Goal: Task Accomplishment & Management: Use online tool/utility

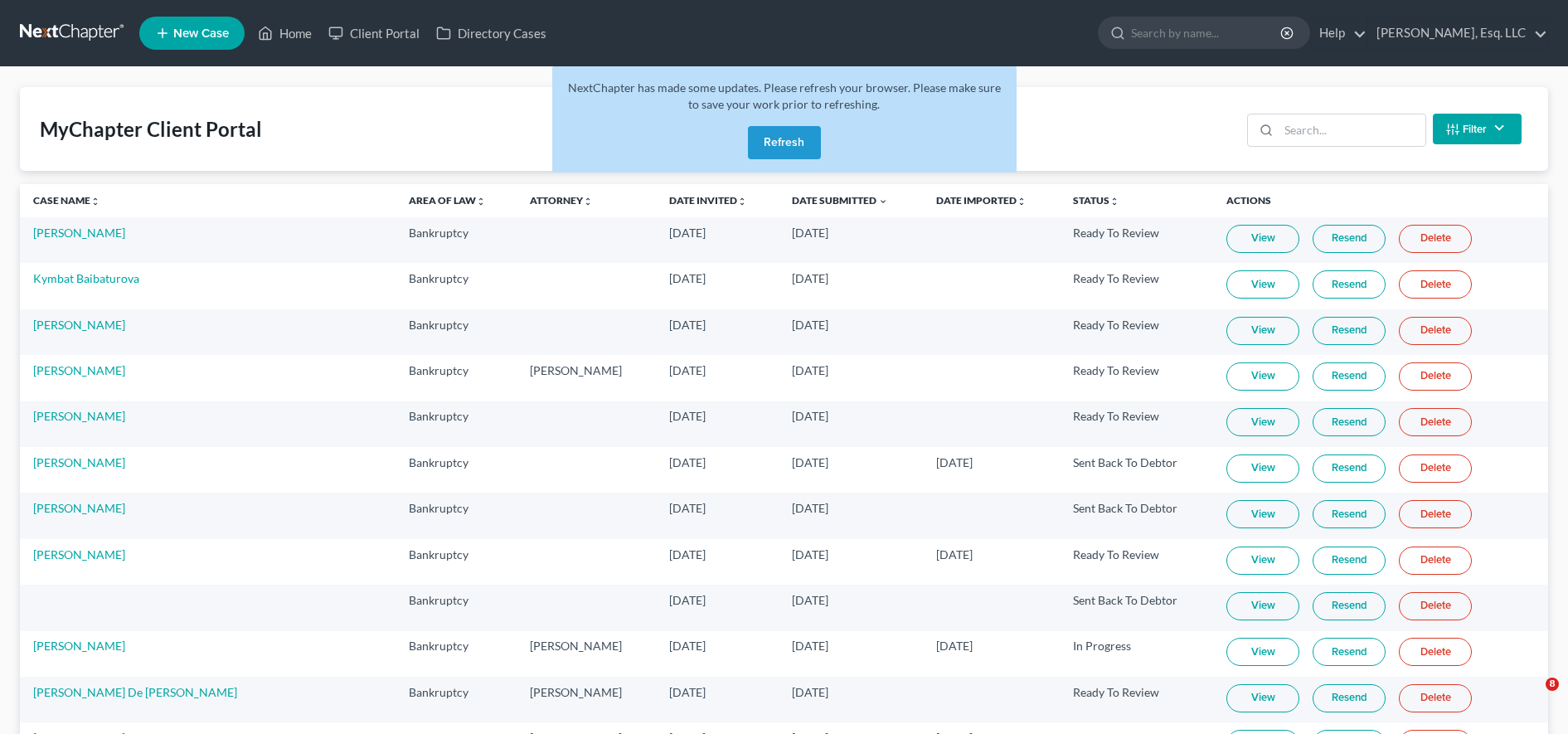
click at [781, 126] on button "Refresh" at bounding box center [784, 142] width 73 height 33
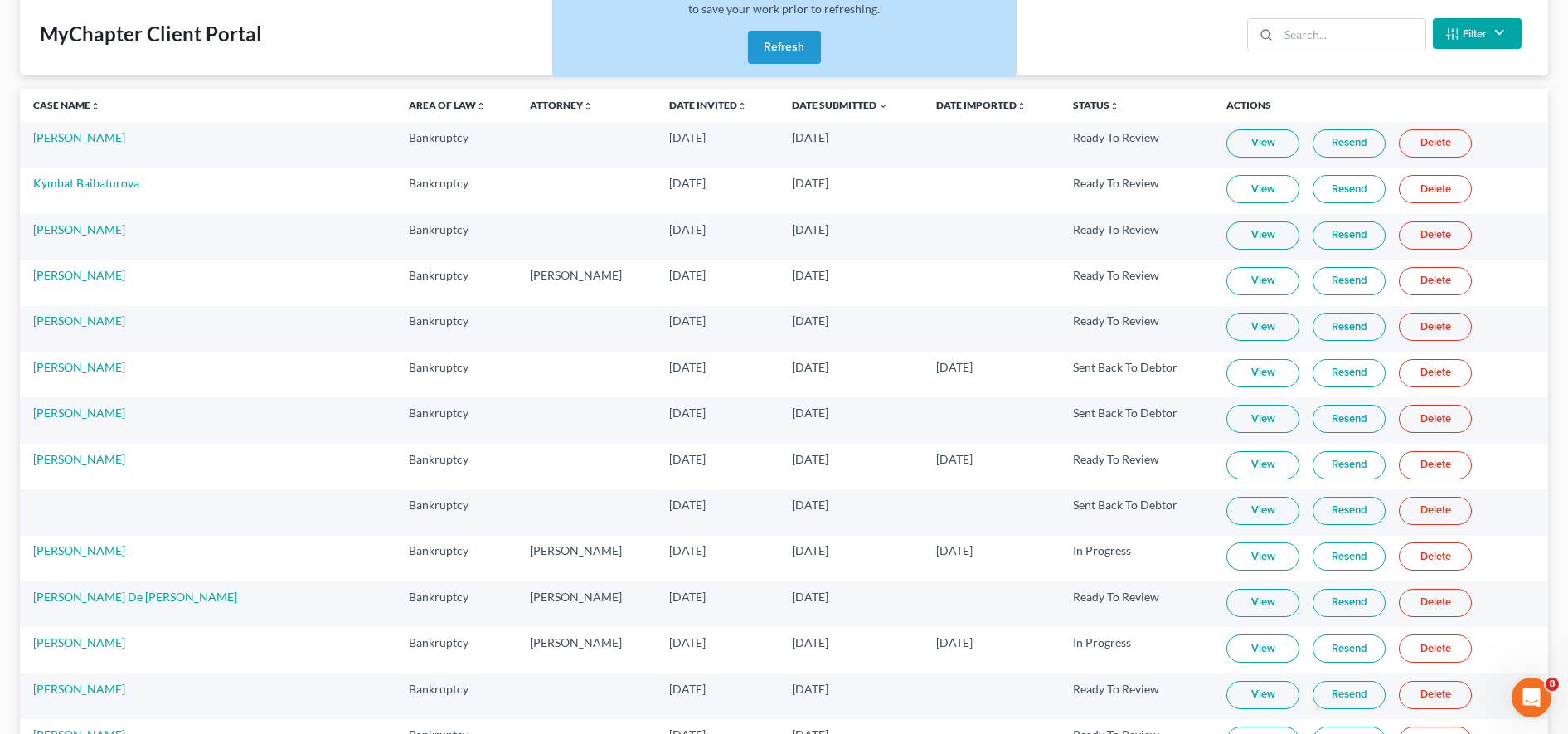
scroll to position [95, 0]
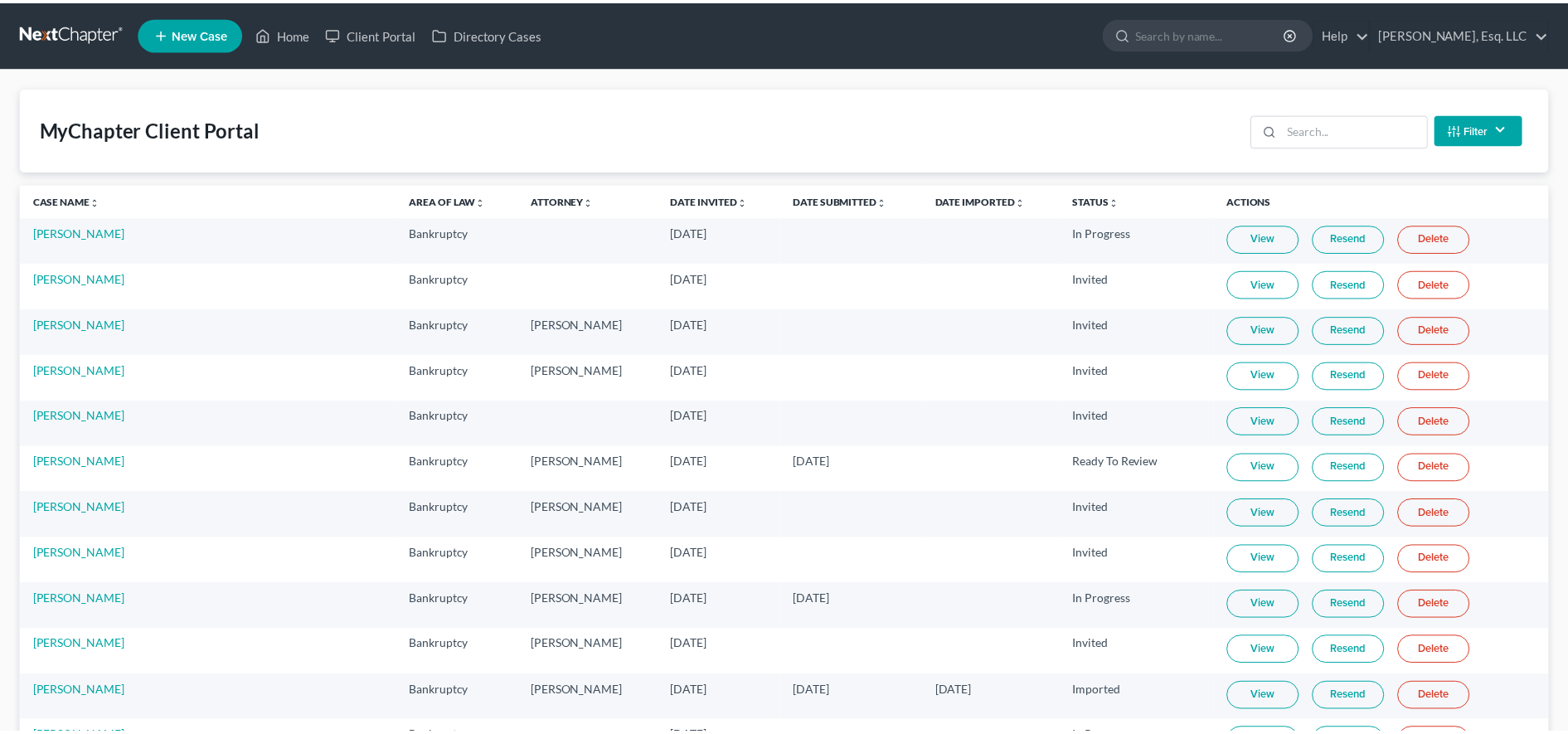
scroll to position [95, 0]
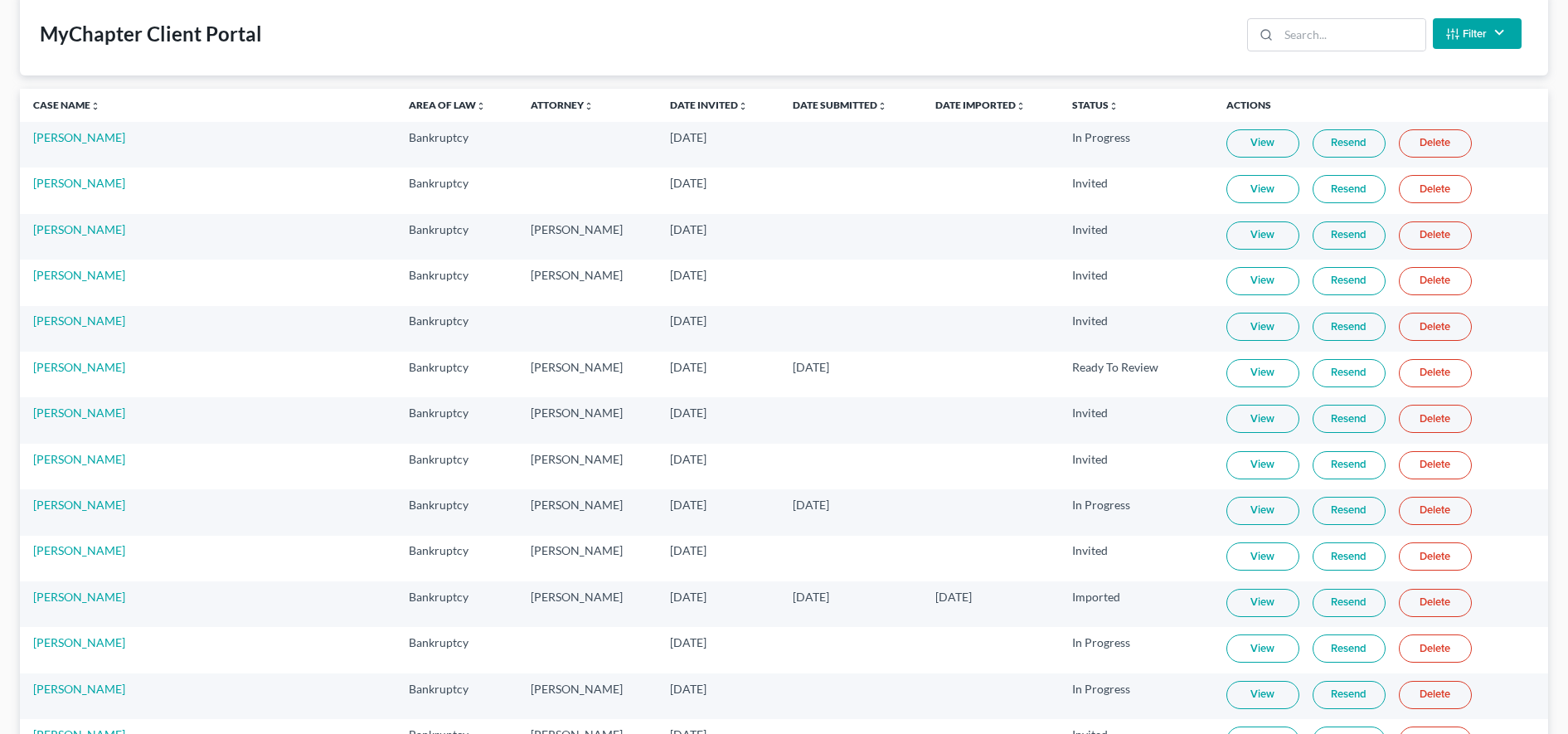
click at [1211, 27] on div "MyChapter Client Portal Filter Status Filter... Invited In Progress Ready To Re…" at bounding box center [784, 33] width 1528 height 83
click at [1334, 40] on input "search" at bounding box center [1352, 35] width 147 height 31
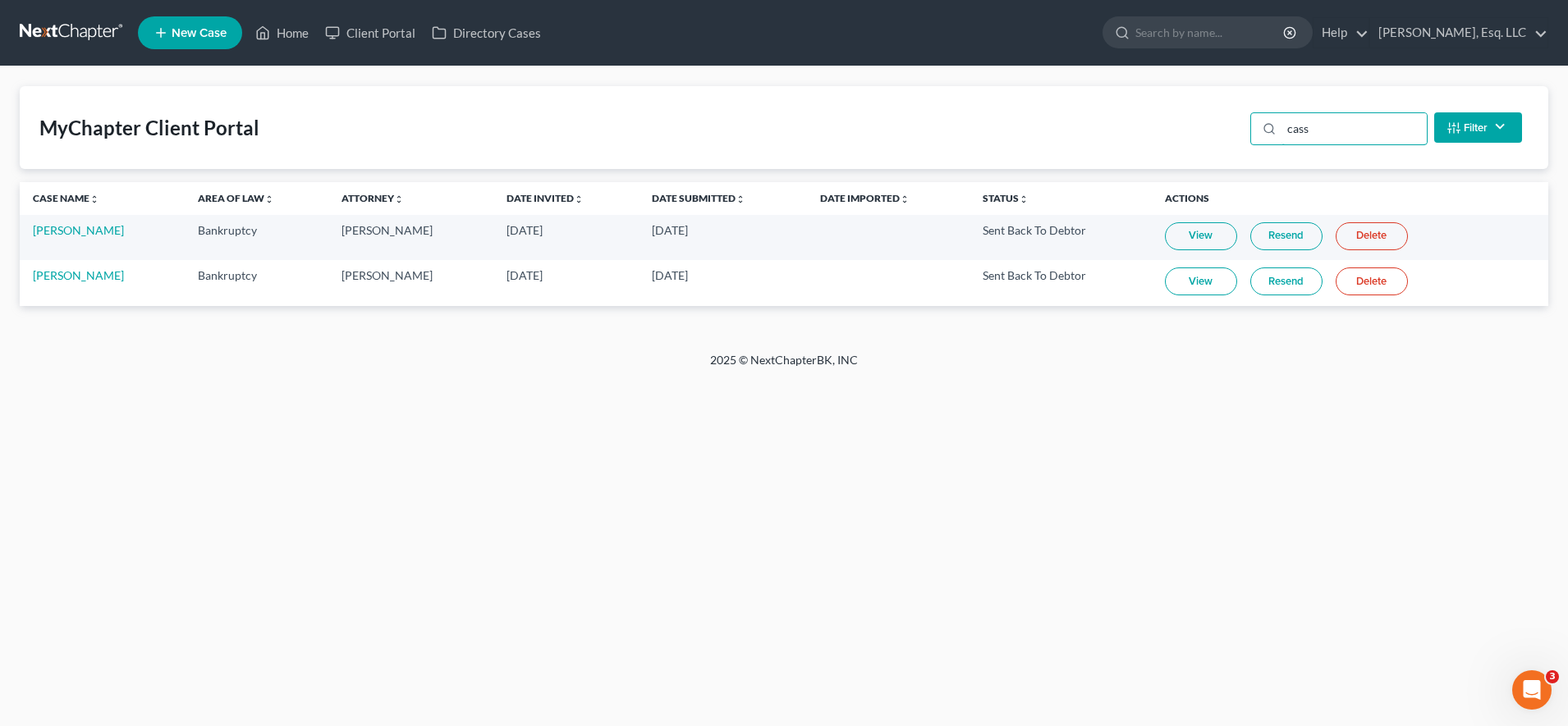
type input "cass"
click at [68, 278] on link "[PERSON_NAME]" at bounding box center [78, 275] width 91 height 14
select select "4"
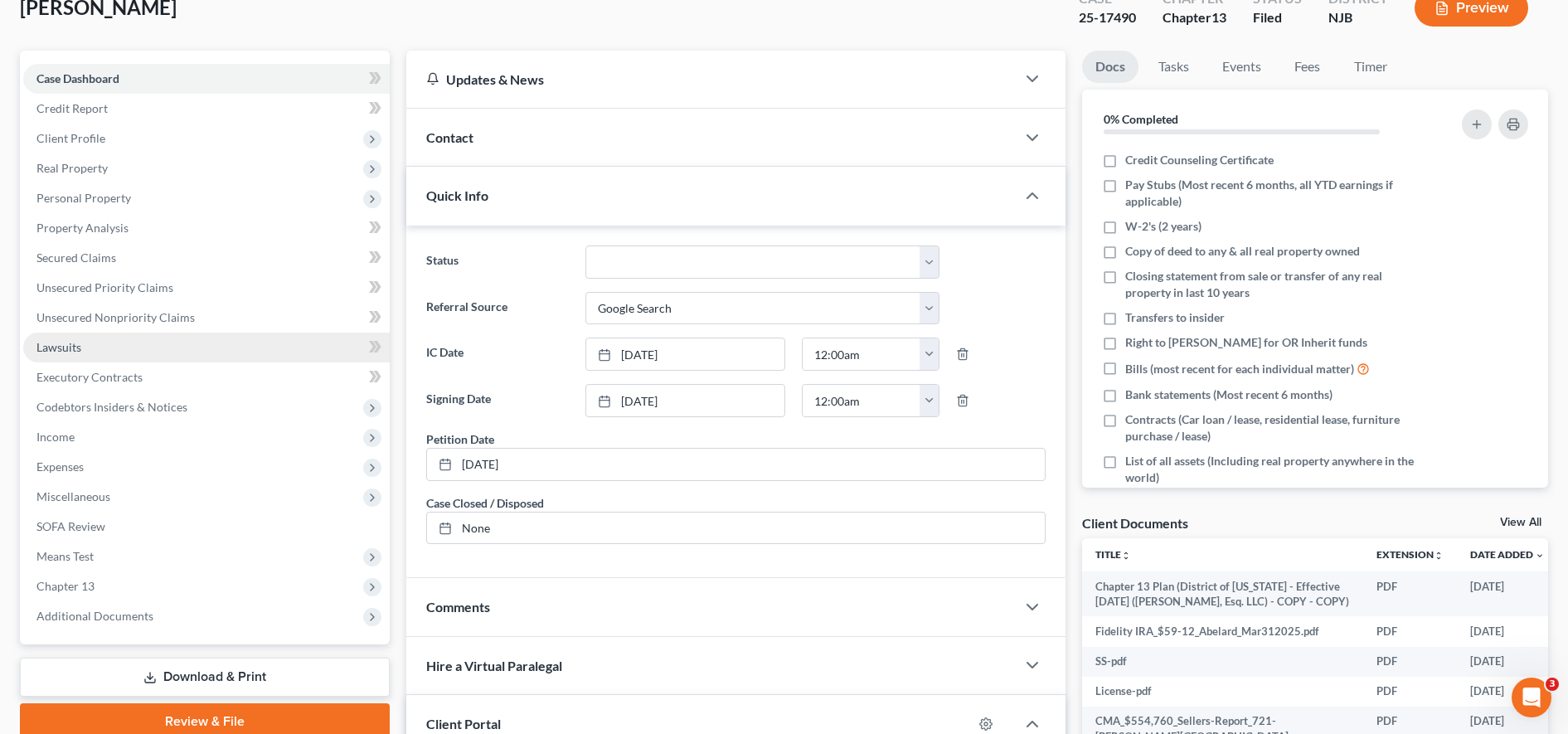
scroll to position [352, 0]
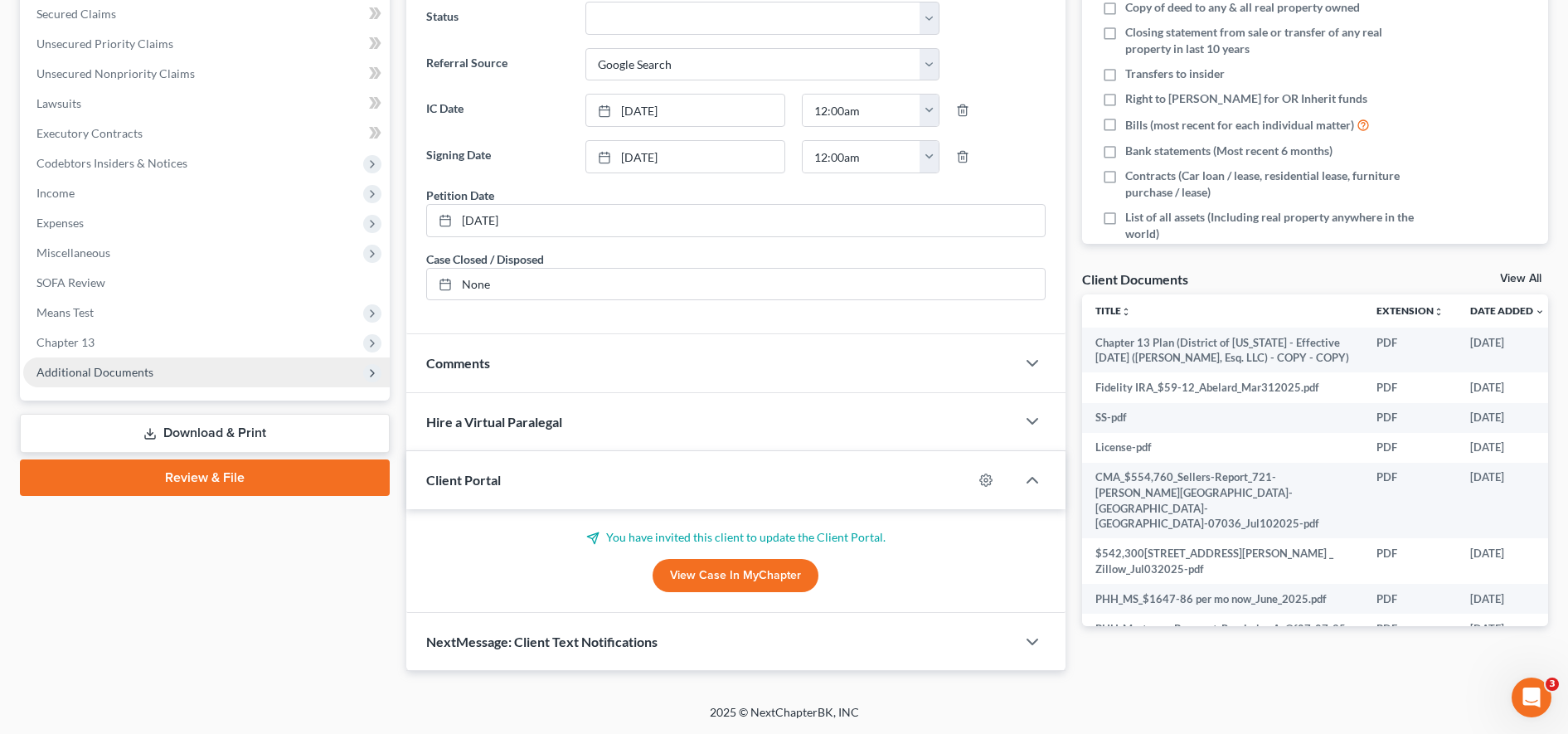
click at [249, 383] on span "Additional Documents" at bounding box center [206, 372] width 367 height 29
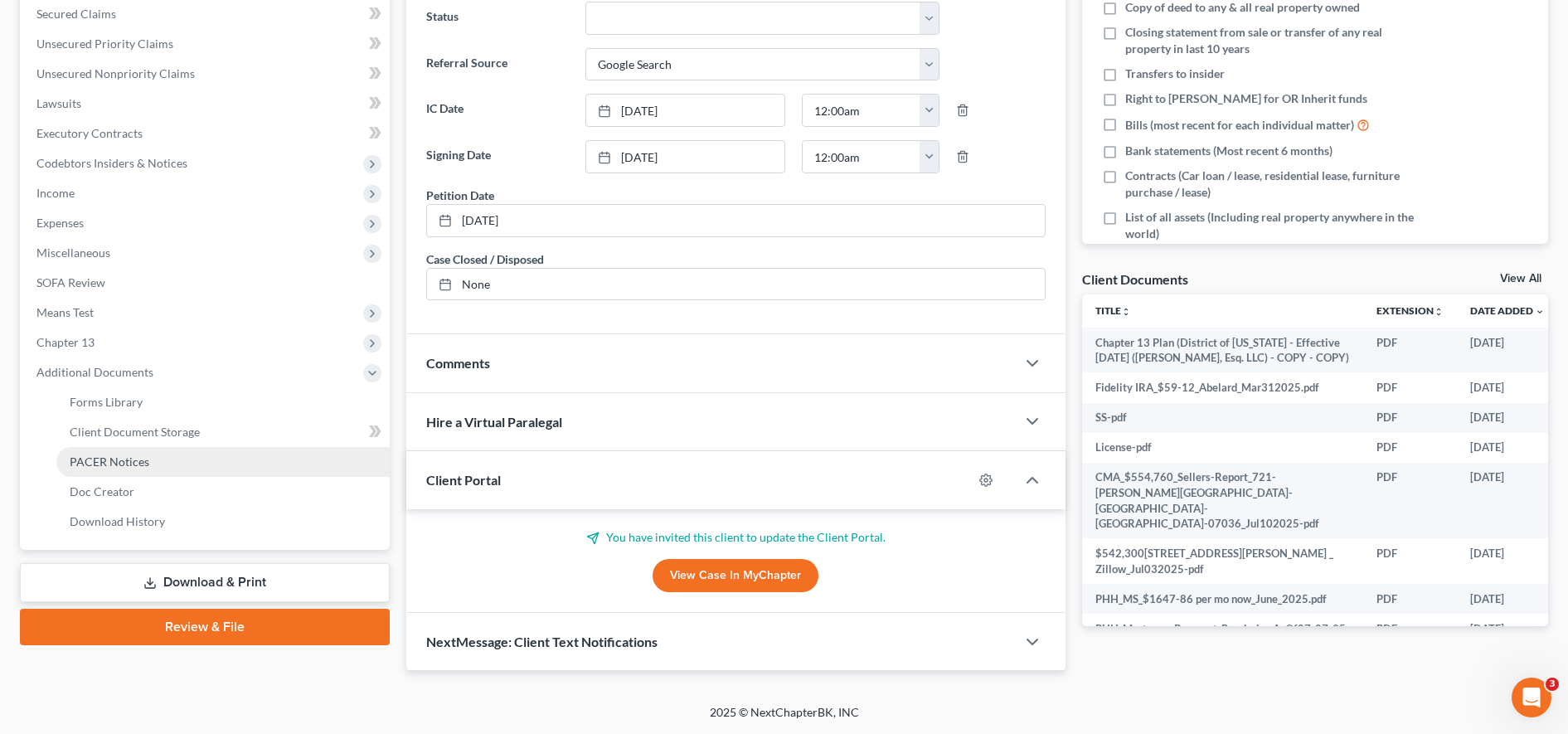
click at [174, 472] on link "PACER Notices" at bounding box center [223, 461] width 334 height 29
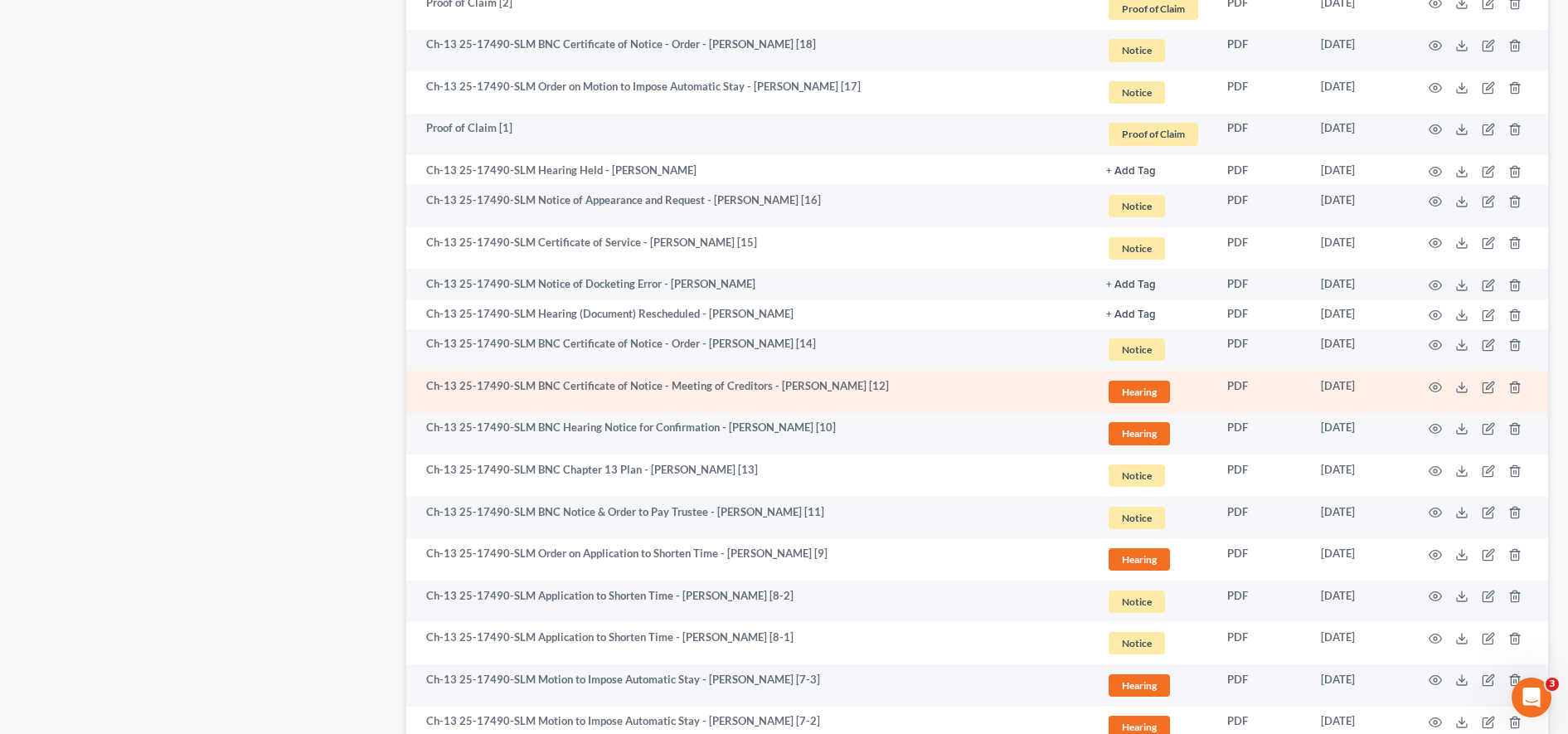
scroll to position [1471, 0]
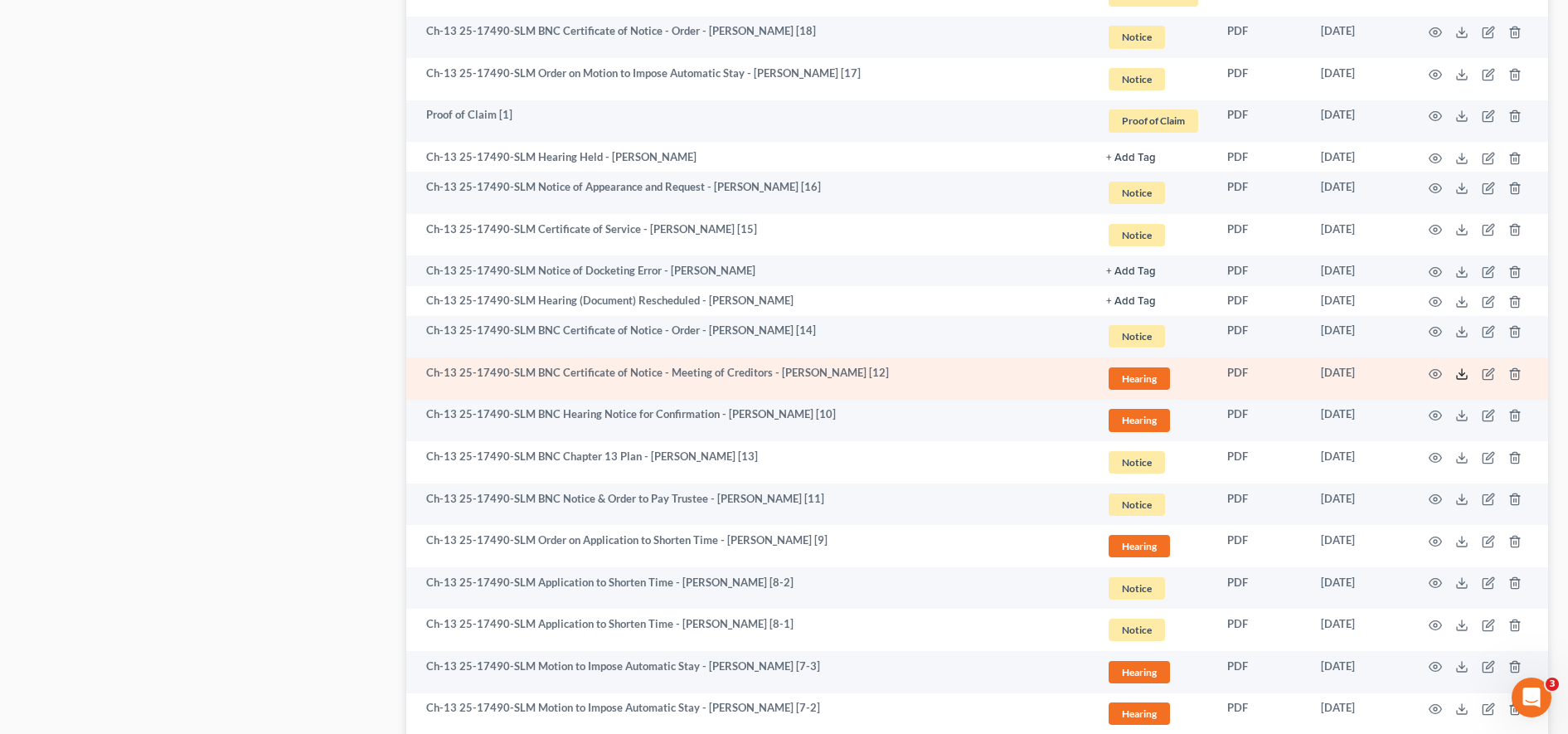
click at [1457, 373] on icon at bounding box center [1462, 374] width 13 height 13
